Goal: Ask a question

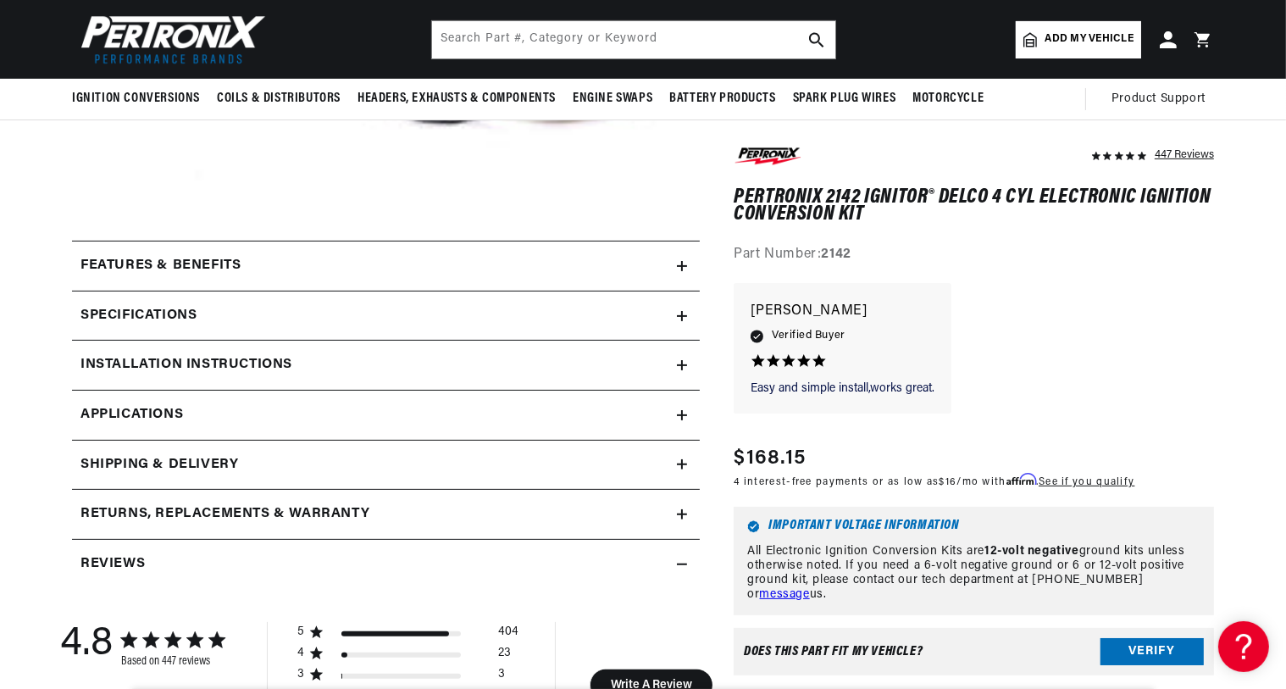
click at [669, 313] on div "Specifications" at bounding box center [374, 316] width 605 height 22
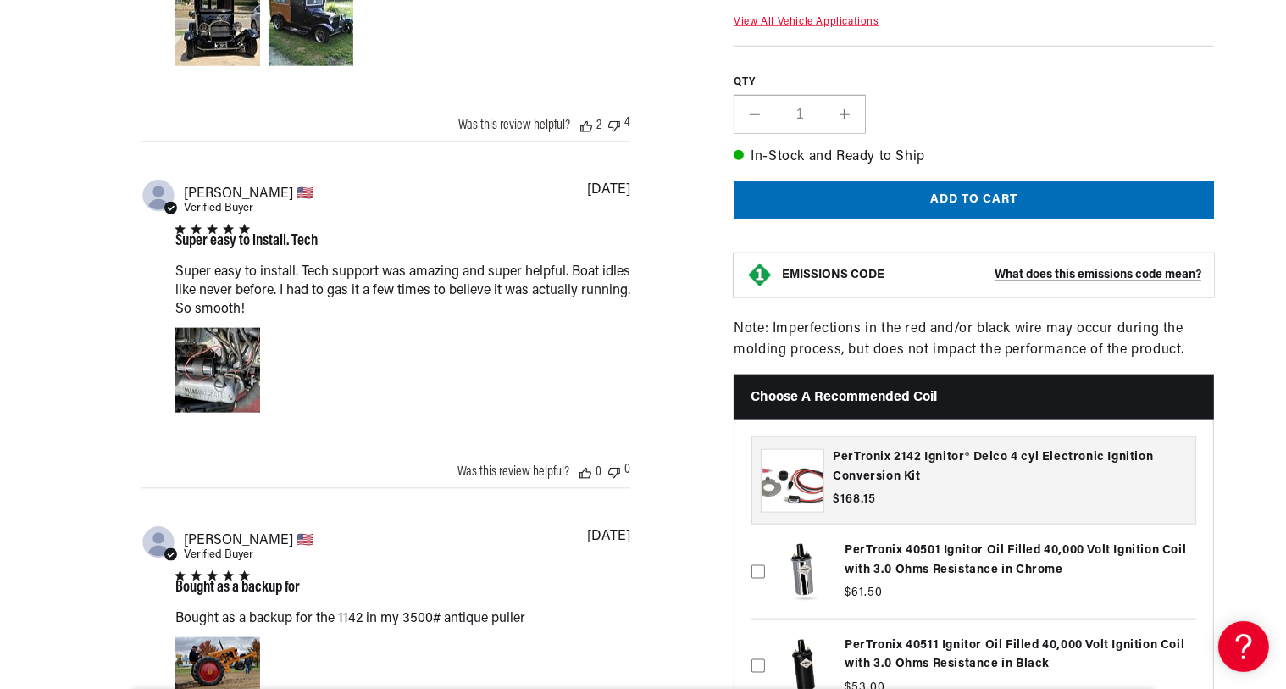
scroll to position [2311, 0]
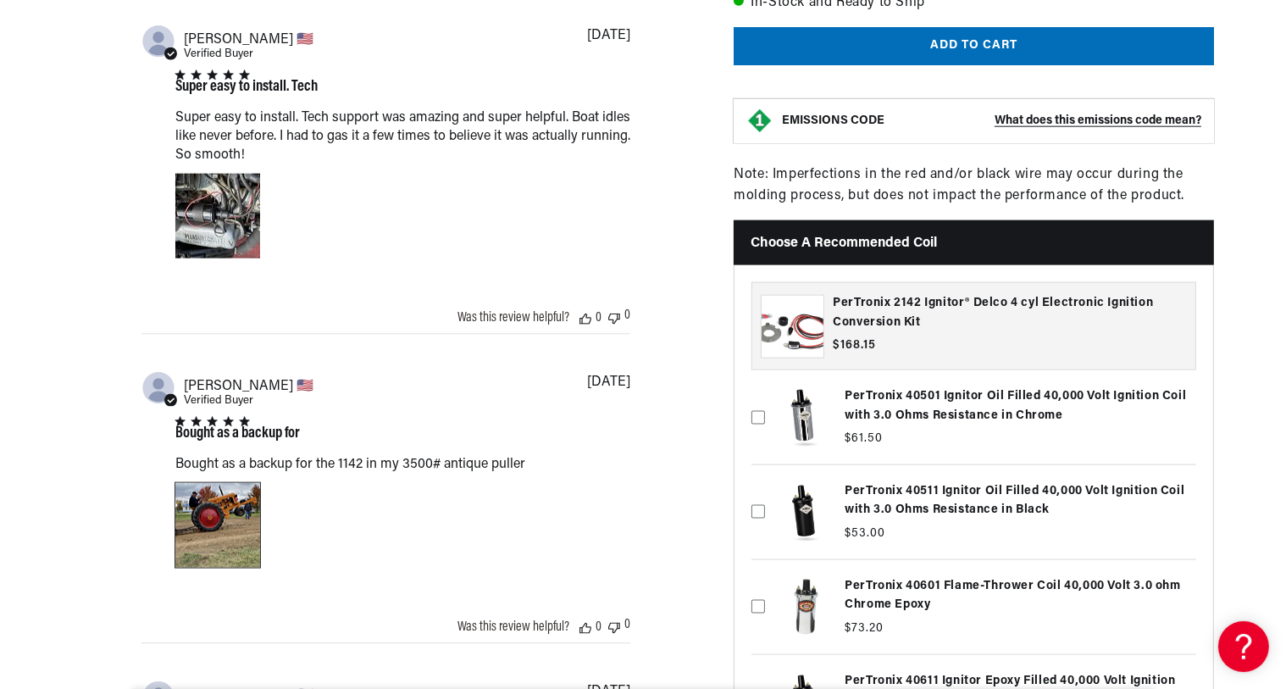
click at [220, 503] on div "Image of Review by John G. on July 20, 23 number 1" at bounding box center [217, 525] width 85 height 85
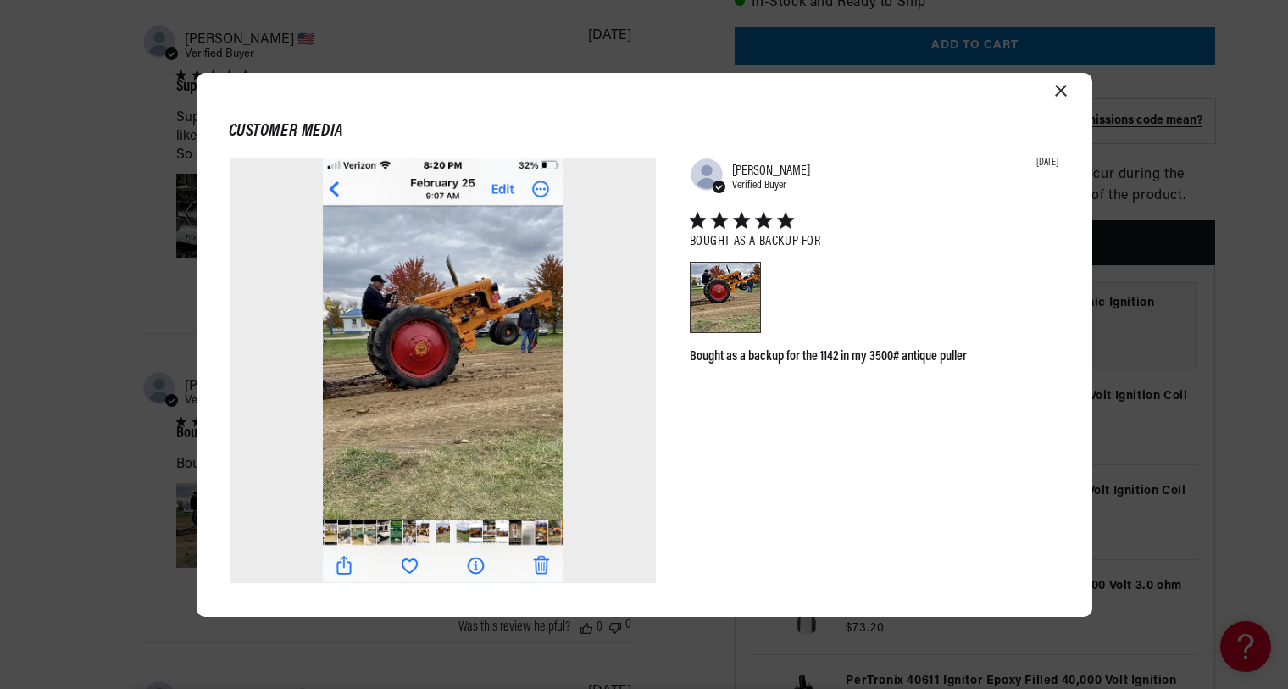
click at [1060, 89] on icon "Close modal" at bounding box center [1061, 91] width 12 height 12
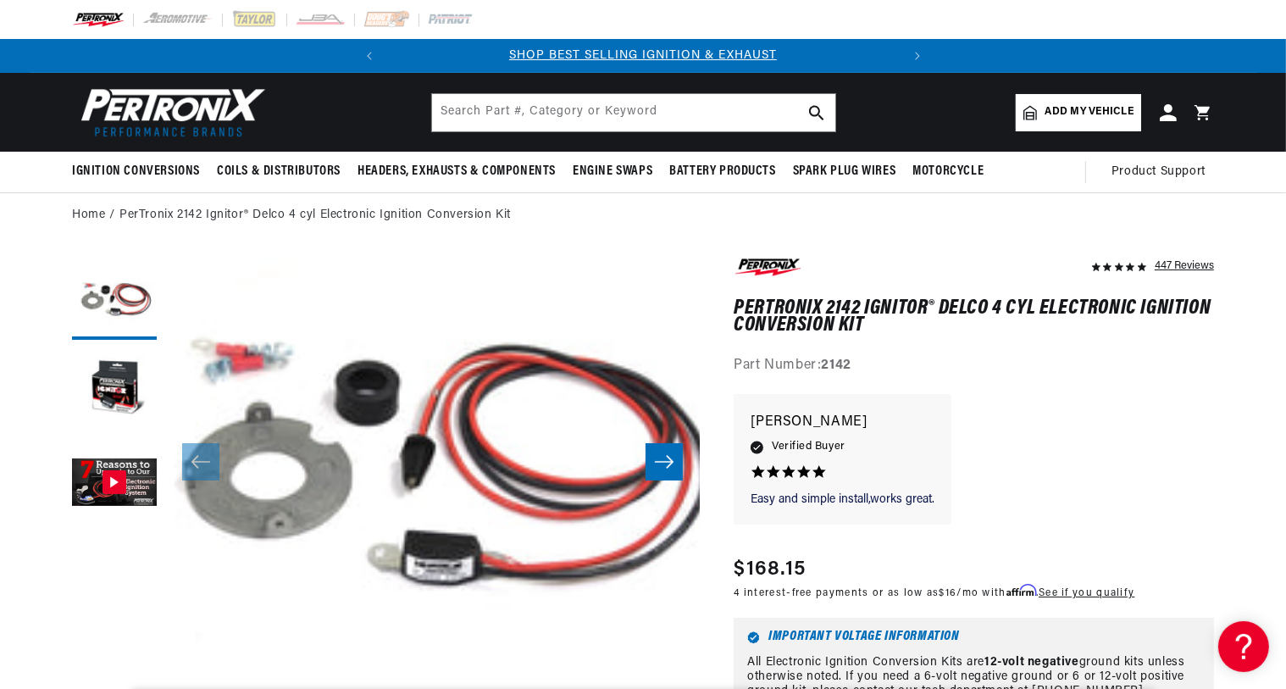
click at [1088, 109] on span "Add my vehicle" at bounding box center [1090, 112] width 88 height 16
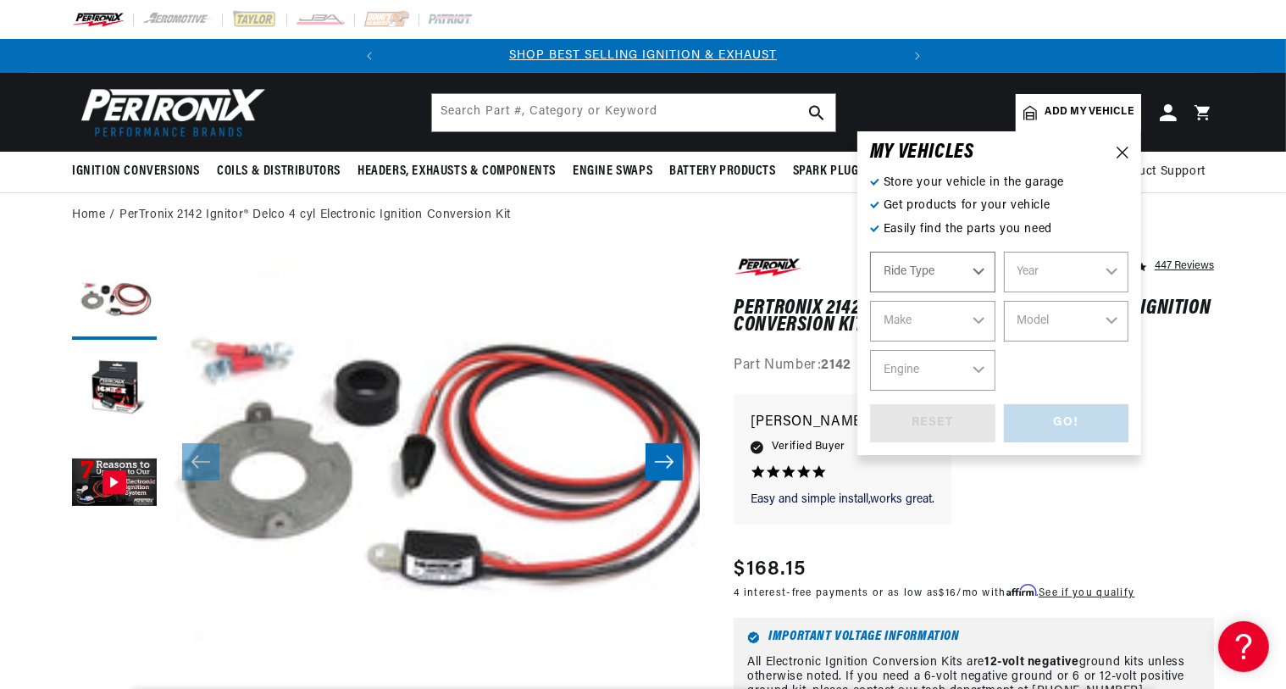
select select "Automotive"
click at [1082, 265] on select "Year 2024 2023 2022 2021 2020 2019 2018 2017 2016 2015 2014 2013 2012 2011 2010…" at bounding box center [1066, 272] width 125 height 41
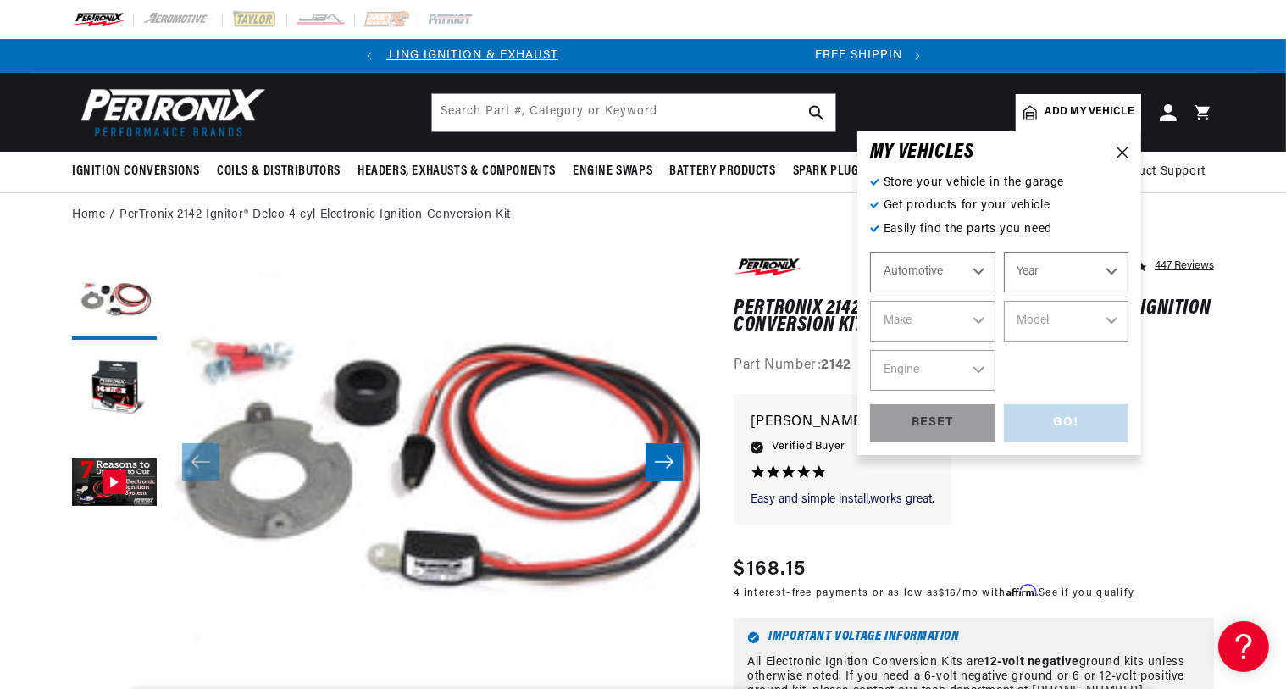
scroll to position [0, 35]
select select "1927"
click at [1004, 252] on select "Year 2024 2023 2022 2021 2020 2019 2018 2017 2016 2015 2014 2013 2012 2011 2010…" at bounding box center [1066, 272] width 125 height 41
select select "1927"
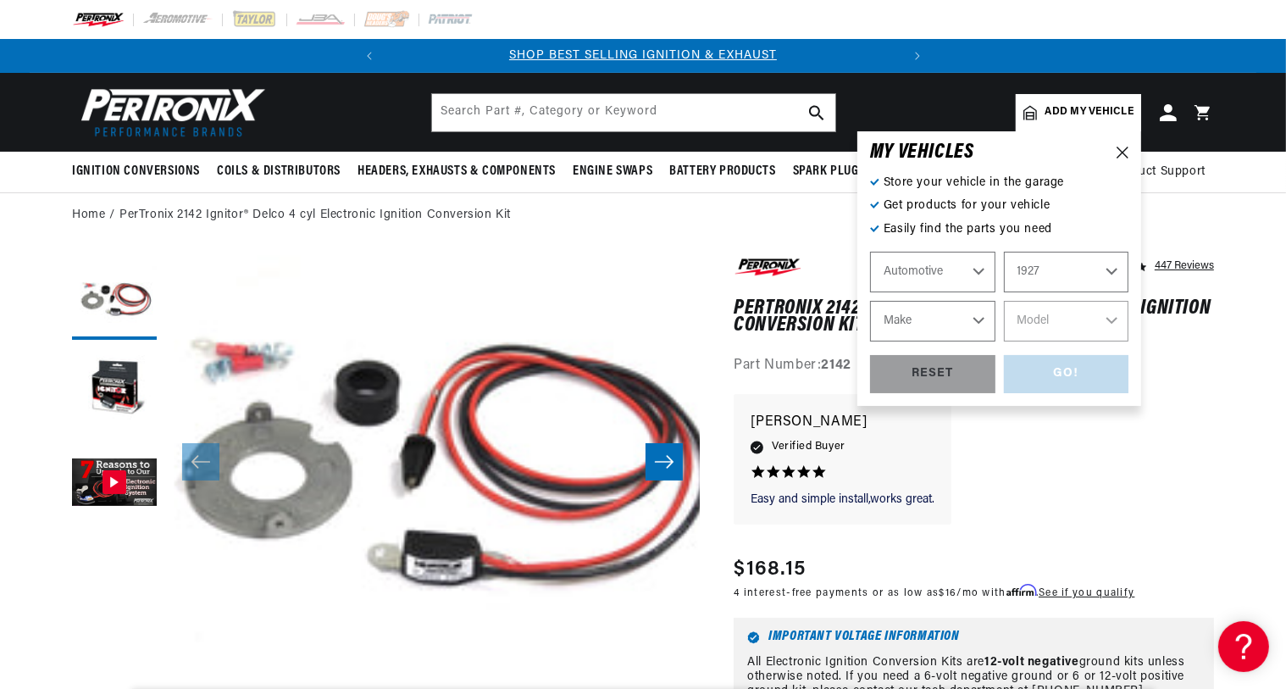
click at [967, 324] on select "Make Auburn Chevrolet Chrysler" at bounding box center [932, 321] width 125 height 41
select select "Chevrolet"
click at [870, 301] on select "Make Auburn Chevrolet Chrysler" at bounding box center [932, 321] width 125 height 41
select select "Chevrolet"
click at [1104, 319] on select "Model" at bounding box center [1066, 321] width 125 height 41
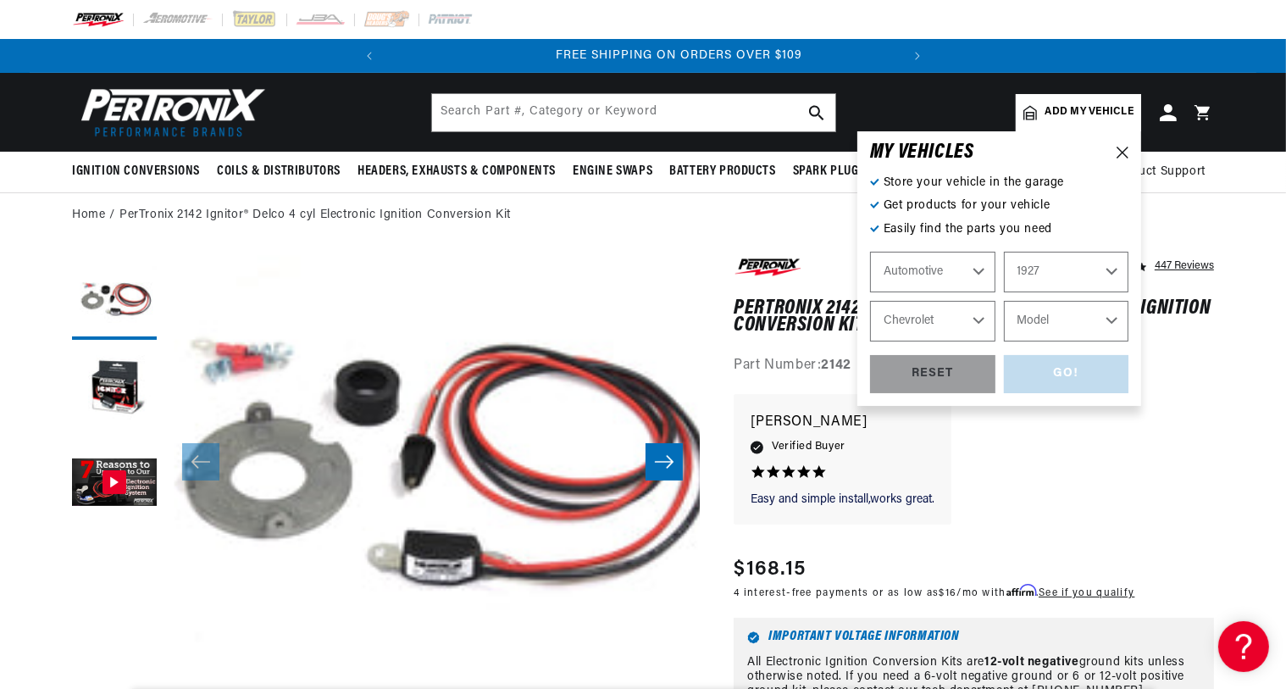
scroll to position [0, 513]
select select "Capitol-Truck"
click at [1004, 301] on select "Model Capitol Capitol Truck" at bounding box center [1066, 321] width 125 height 41
click at [1105, 319] on select "Capitol Capitol Truck" at bounding box center [1066, 321] width 125 height 41
click at [1004, 301] on select "Capitol Capitol Truck" at bounding box center [1066, 321] width 125 height 41
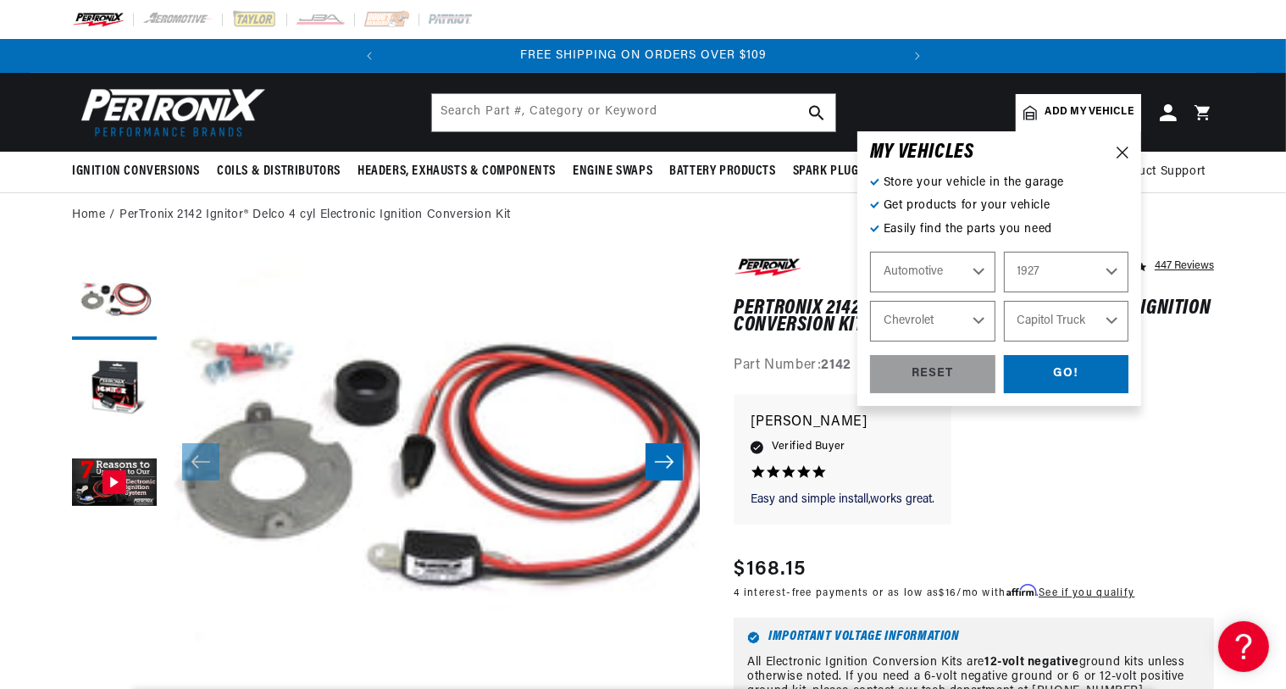
select select "Capitol"
click at [1057, 372] on div "GO!" at bounding box center [1066, 374] width 125 height 38
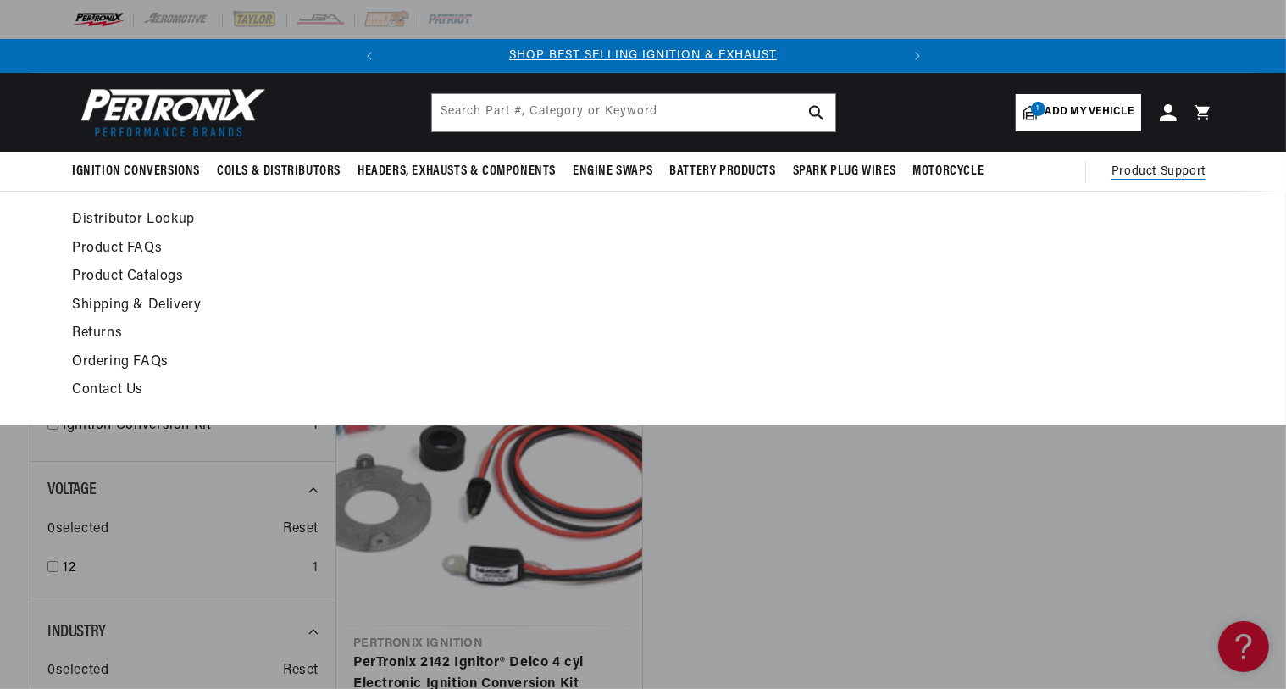
click at [1169, 161] on summary "Product Support" at bounding box center [1163, 172] width 103 height 41
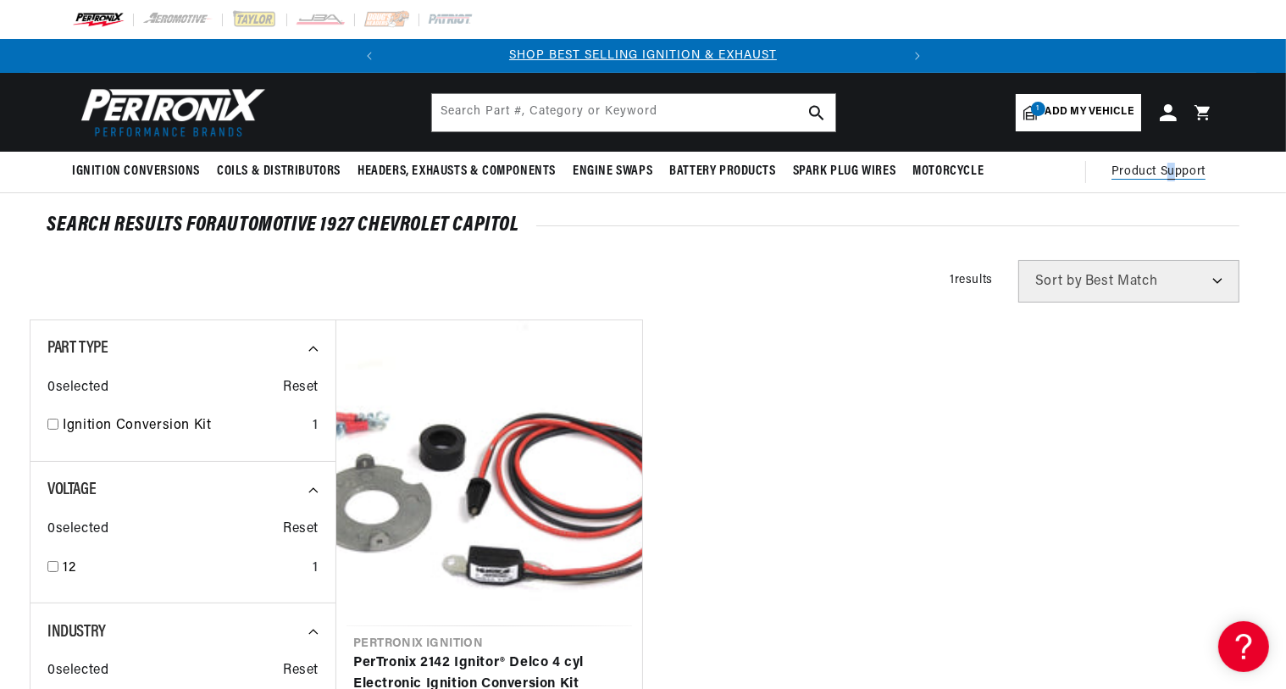
click at [1171, 169] on span "Product Support" at bounding box center [1159, 172] width 94 height 19
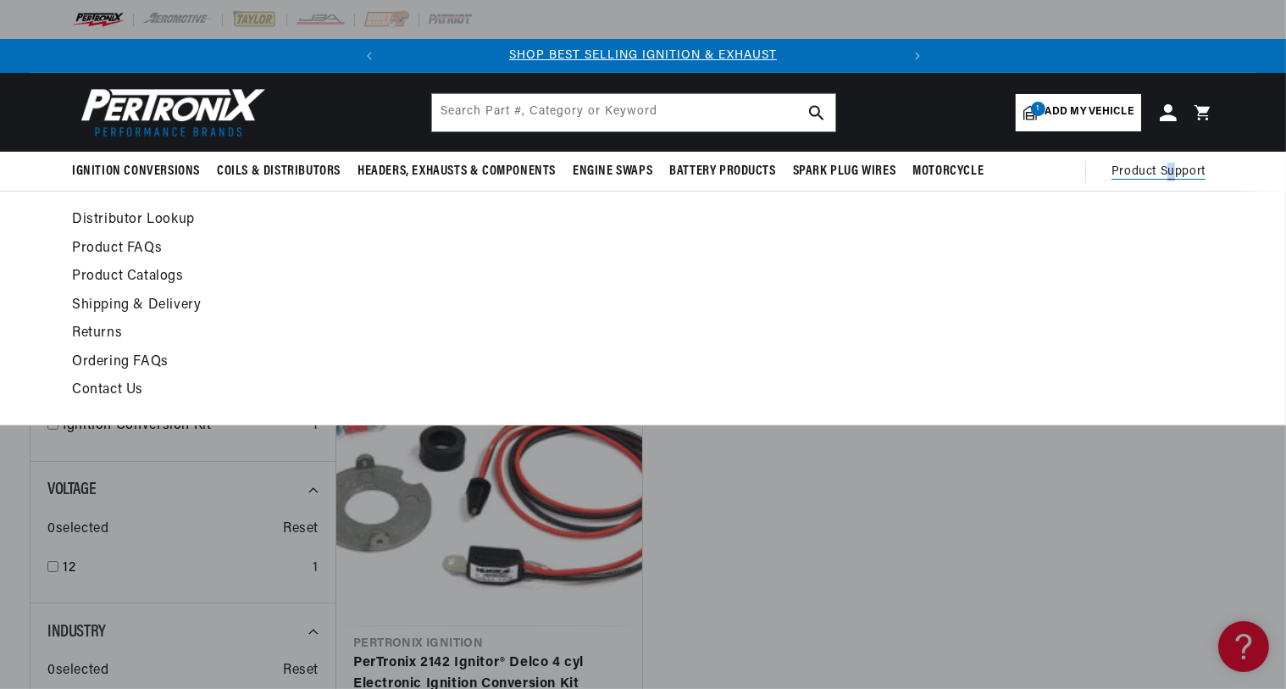
click at [114, 383] on link "Contact Us" at bounding box center [488, 391] width 833 height 24
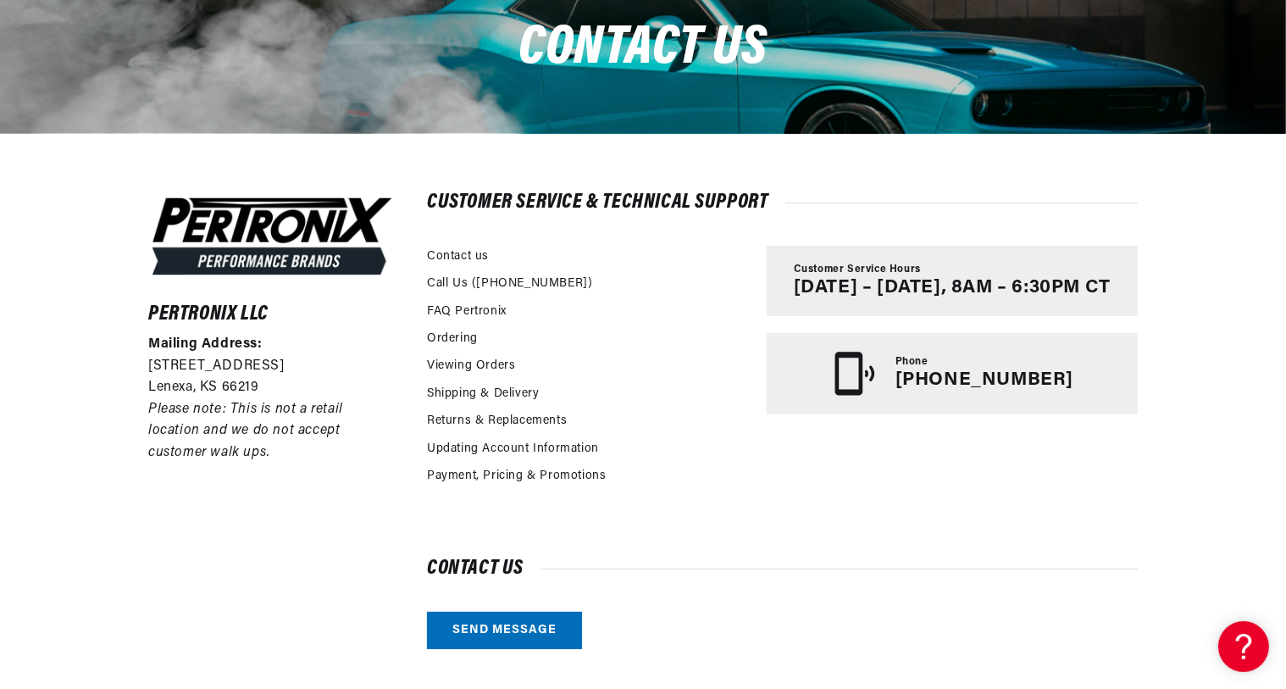
scroll to position [230, 0]
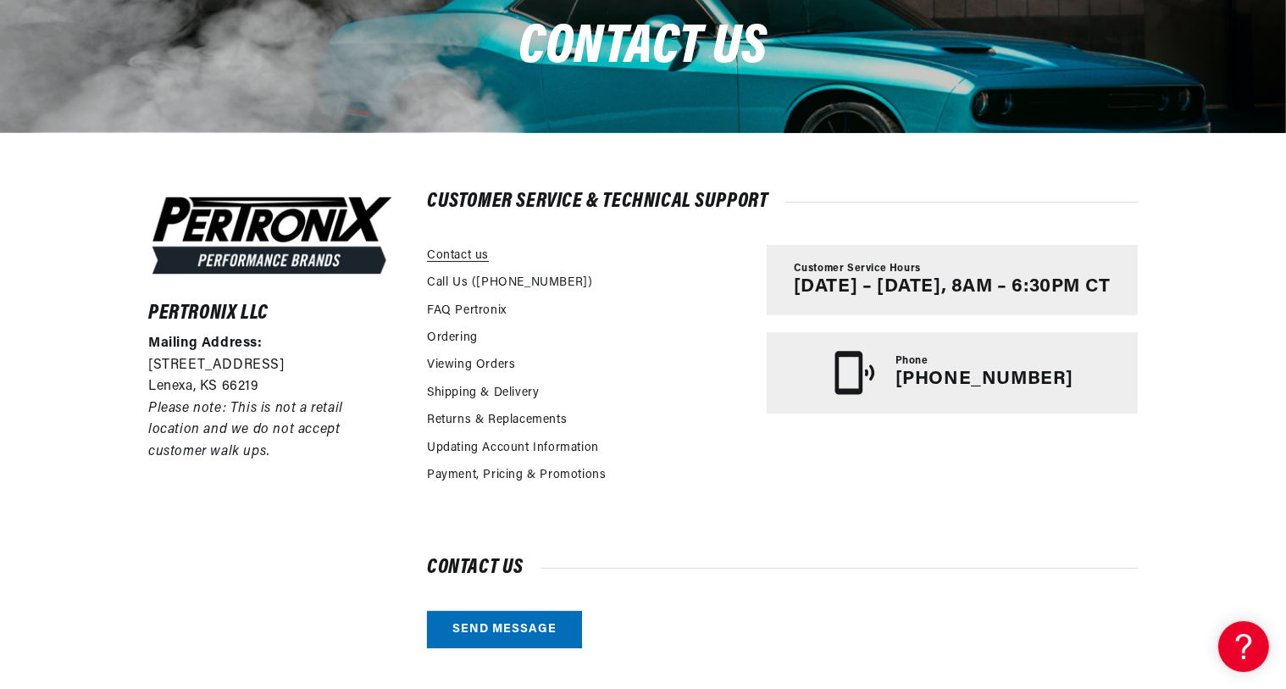
click at [459, 253] on link "Contact us" at bounding box center [458, 256] width 62 height 19
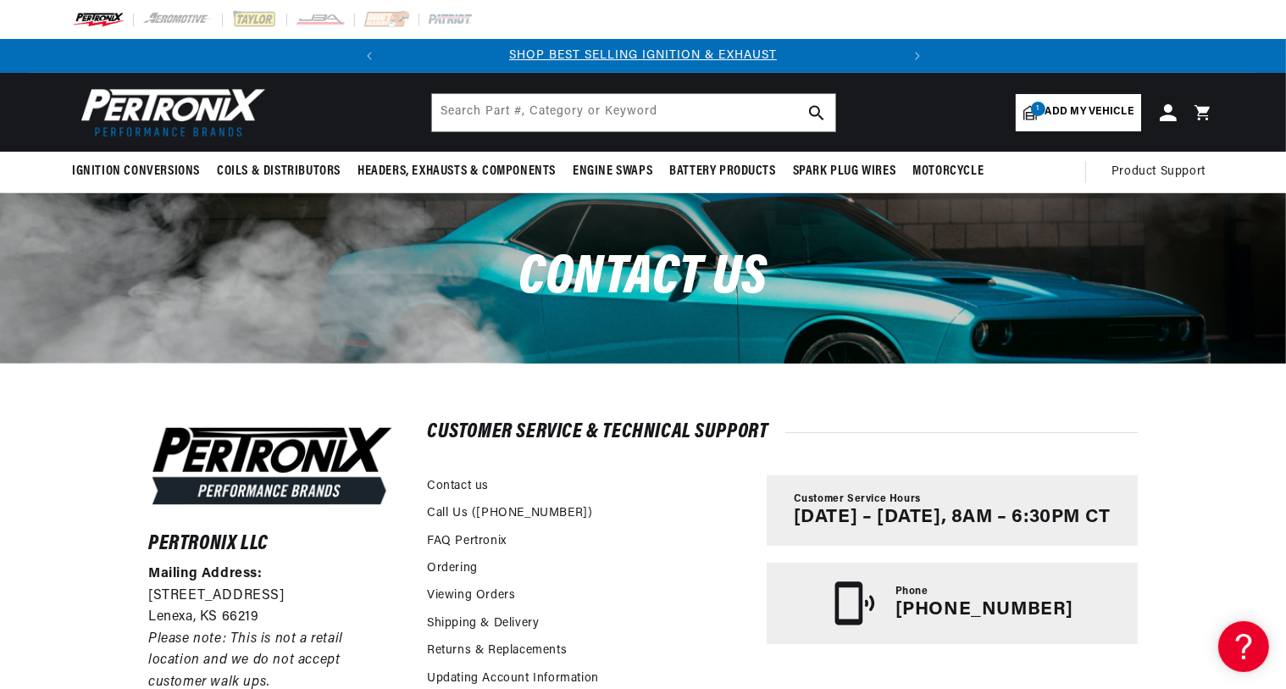
scroll to position [462, 0]
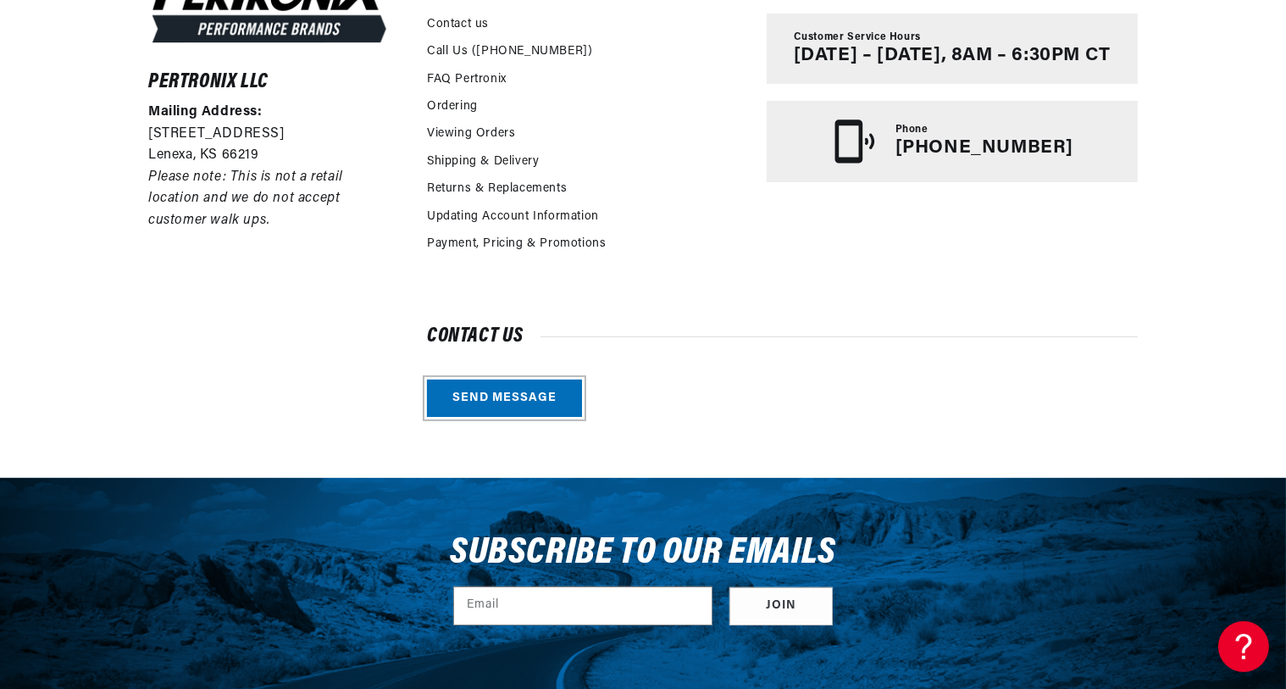
click at [486, 386] on link "Send message" at bounding box center [504, 399] width 155 height 38
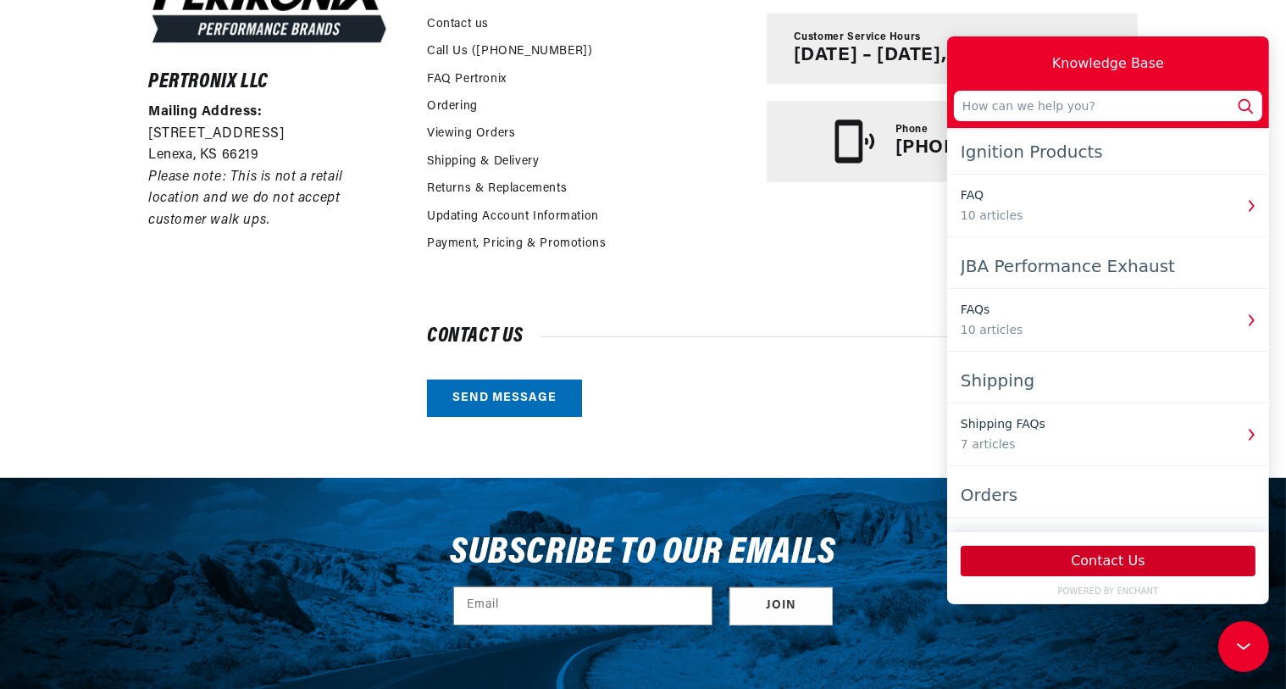
scroll to position [0, 513]
click at [1107, 557] on button "Contact Us" at bounding box center [1107, 561] width 295 height 31
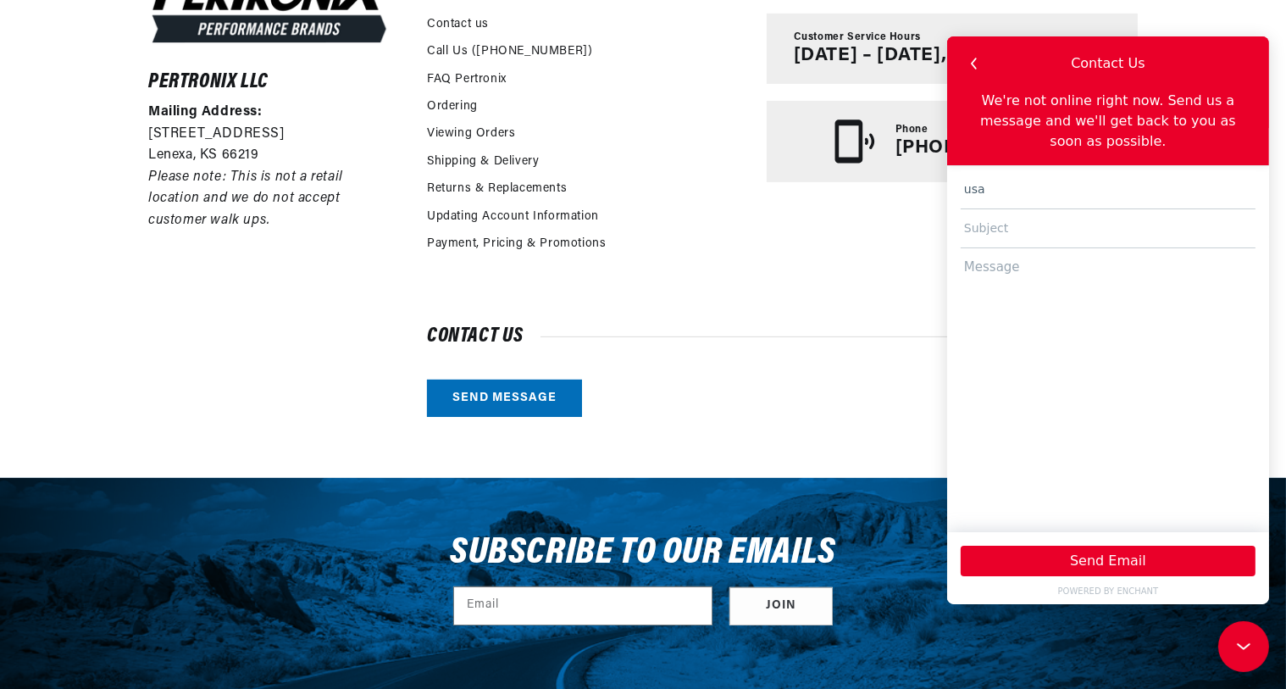
type input "usa4356@hotmail.com"
click at [1029, 209] on input "text" at bounding box center [1107, 228] width 295 height 39
type input "1927 Chevrolet AJ3"
click at [1092, 266] on textarea at bounding box center [1107, 382] width 295 height 268
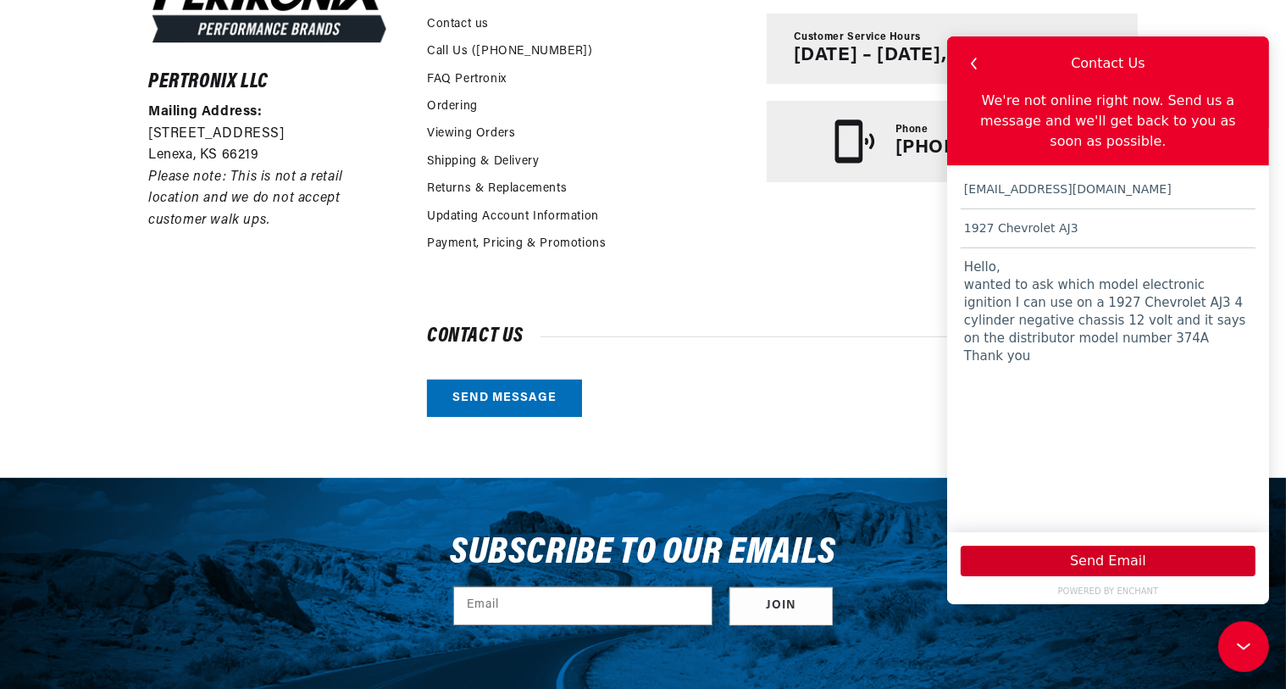
type textarea "Hello, wanted to ask which model electronic ignition I can use on a 1927 Chevro…"
click at [1112, 561] on button "Send Email" at bounding box center [1107, 561] width 295 height 31
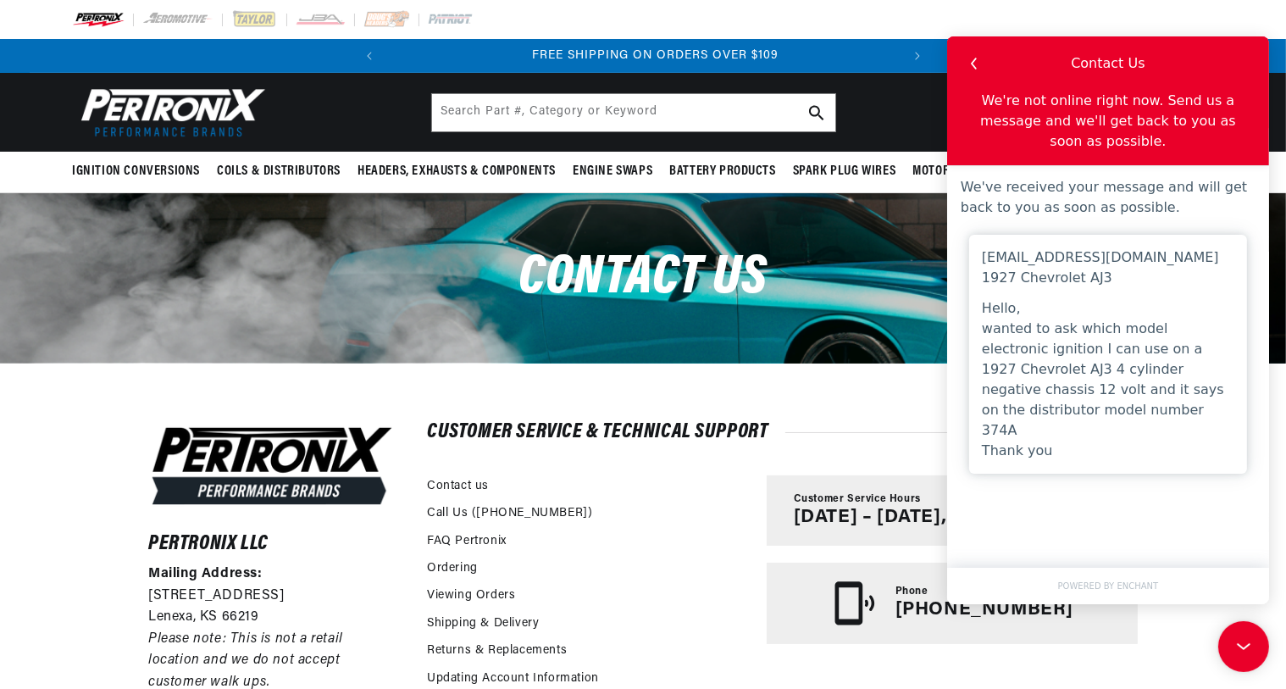
scroll to position [0, 513]
click at [966, 64] on icon "button" at bounding box center [974, 64] width 22 height 22
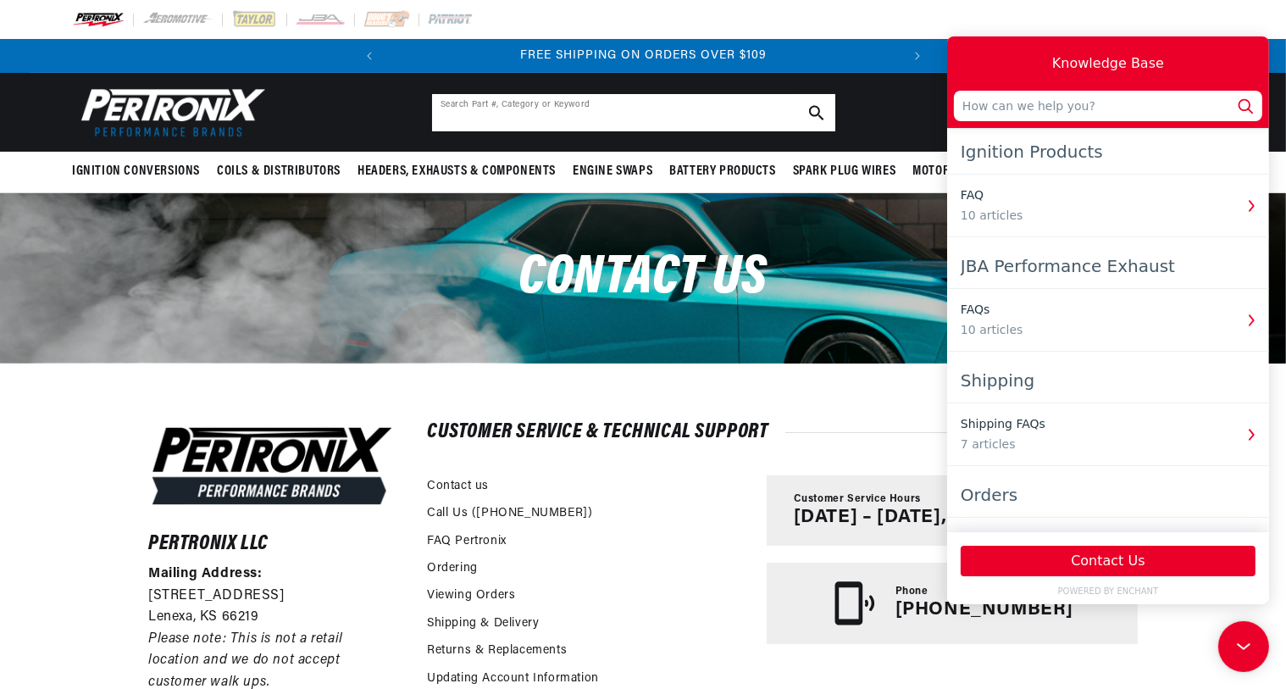
click at [585, 113] on input "text" at bounding box center [633, 112] width 403 height 37
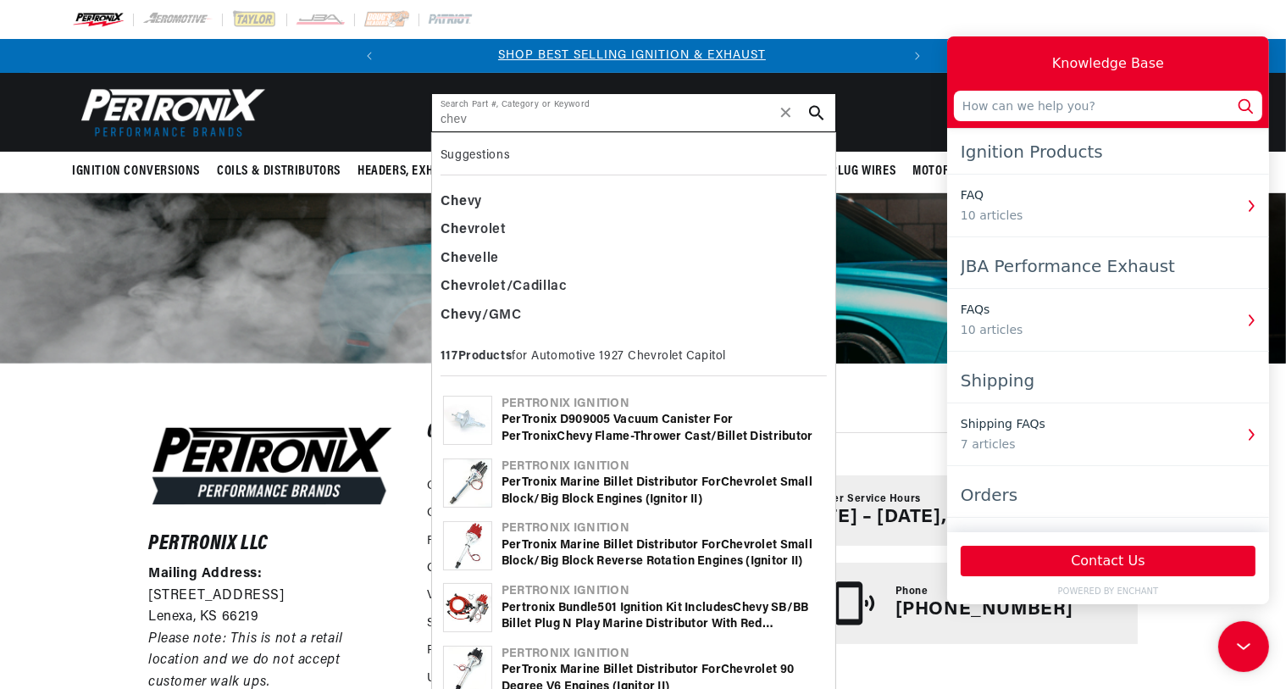
scroll to position [0, 0]
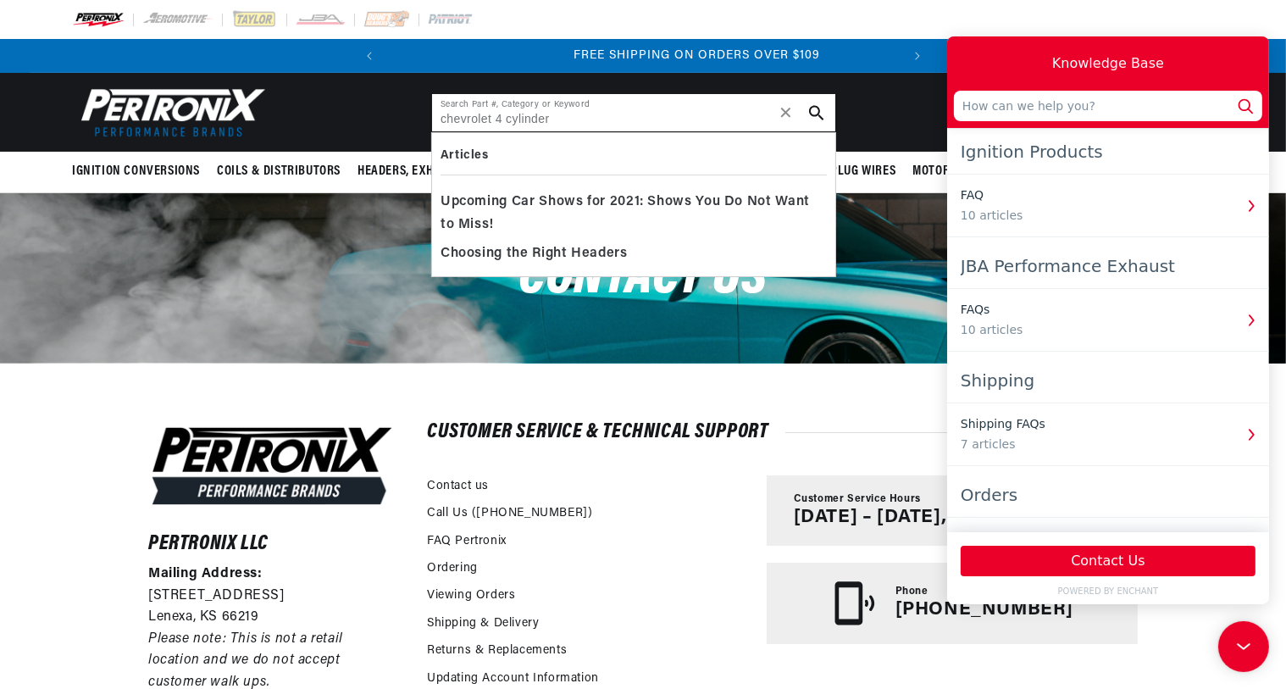
type input "chevrolet 4 cylinder"
